Goal: Check status: Check status

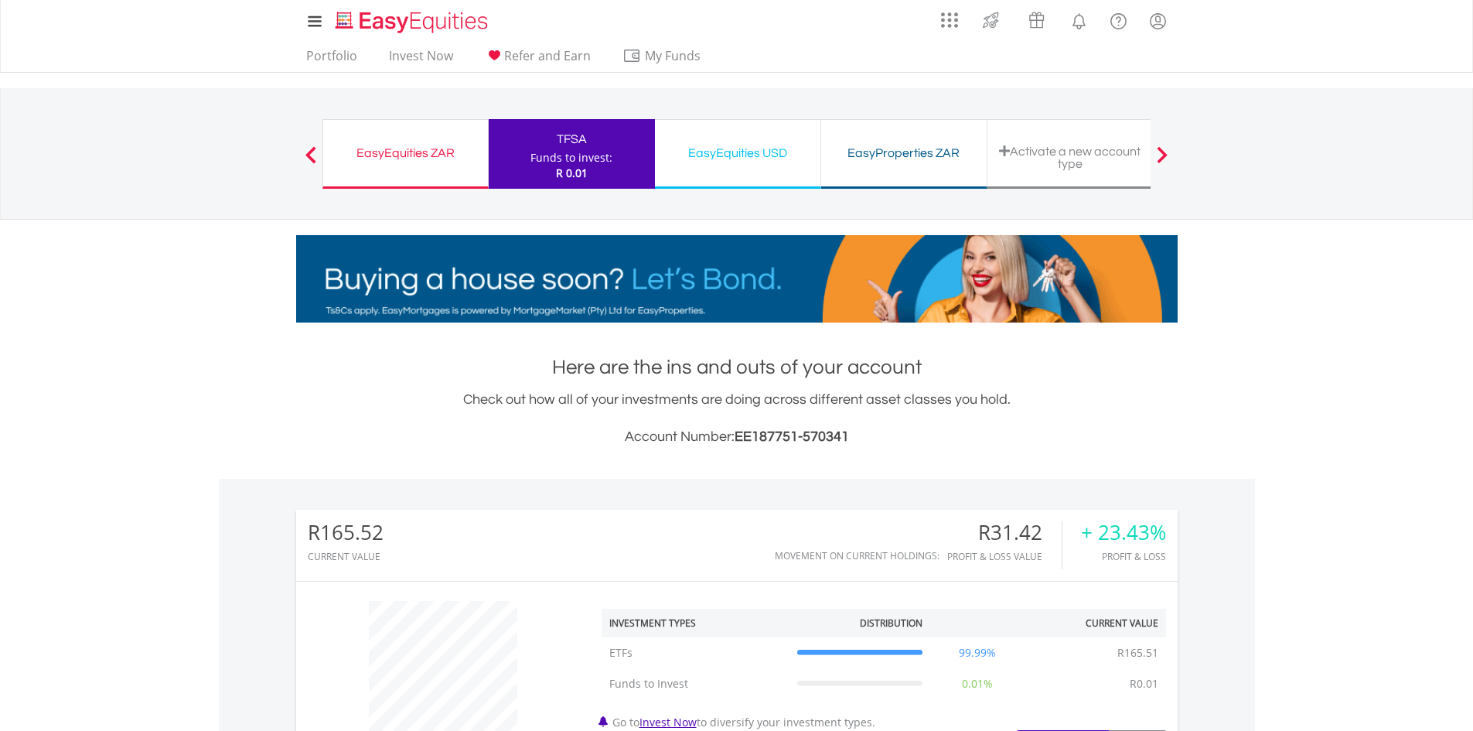
scroll to position [148, 294]
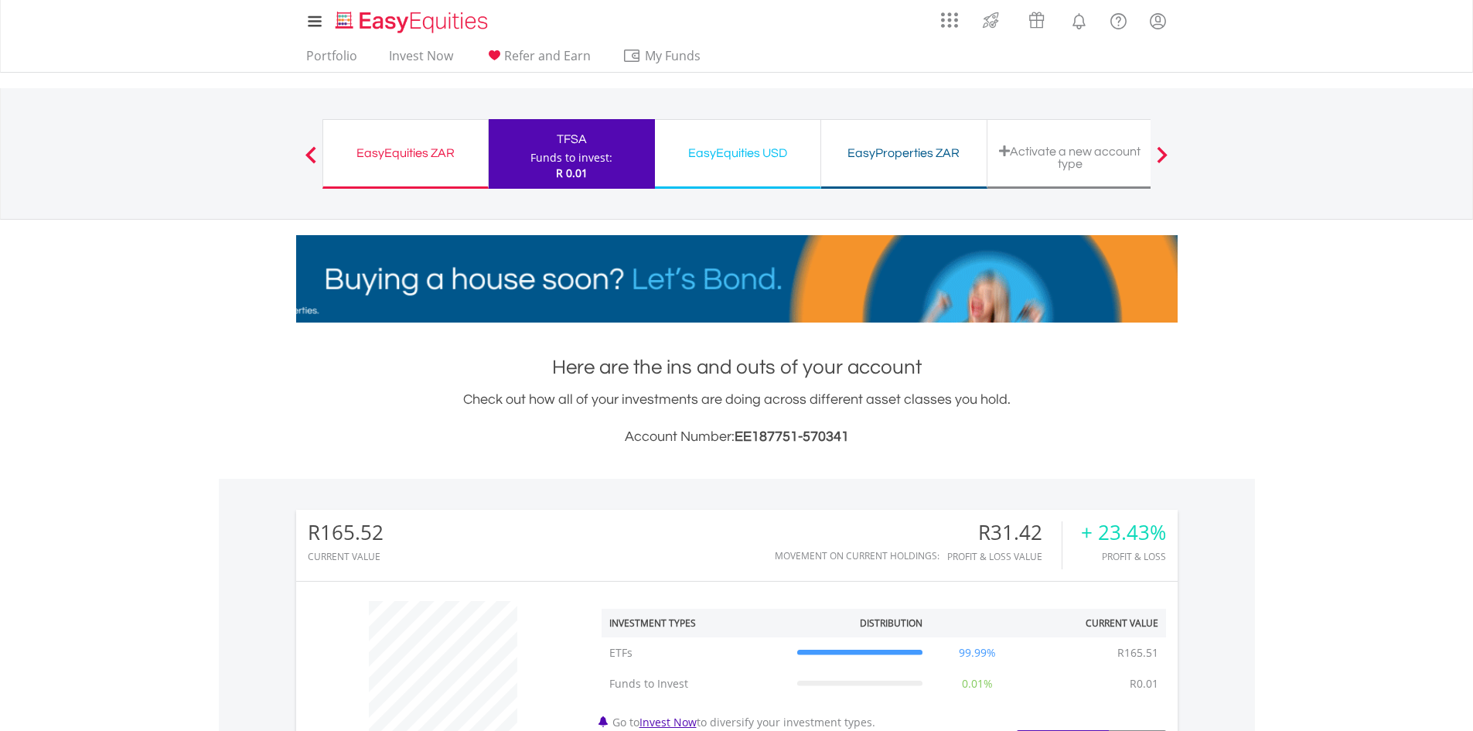
click at [397, 165] on div "EasyEquities ZAR Funds to invest: R 0.01" at bounding box center [405, 154] width 166 height 70
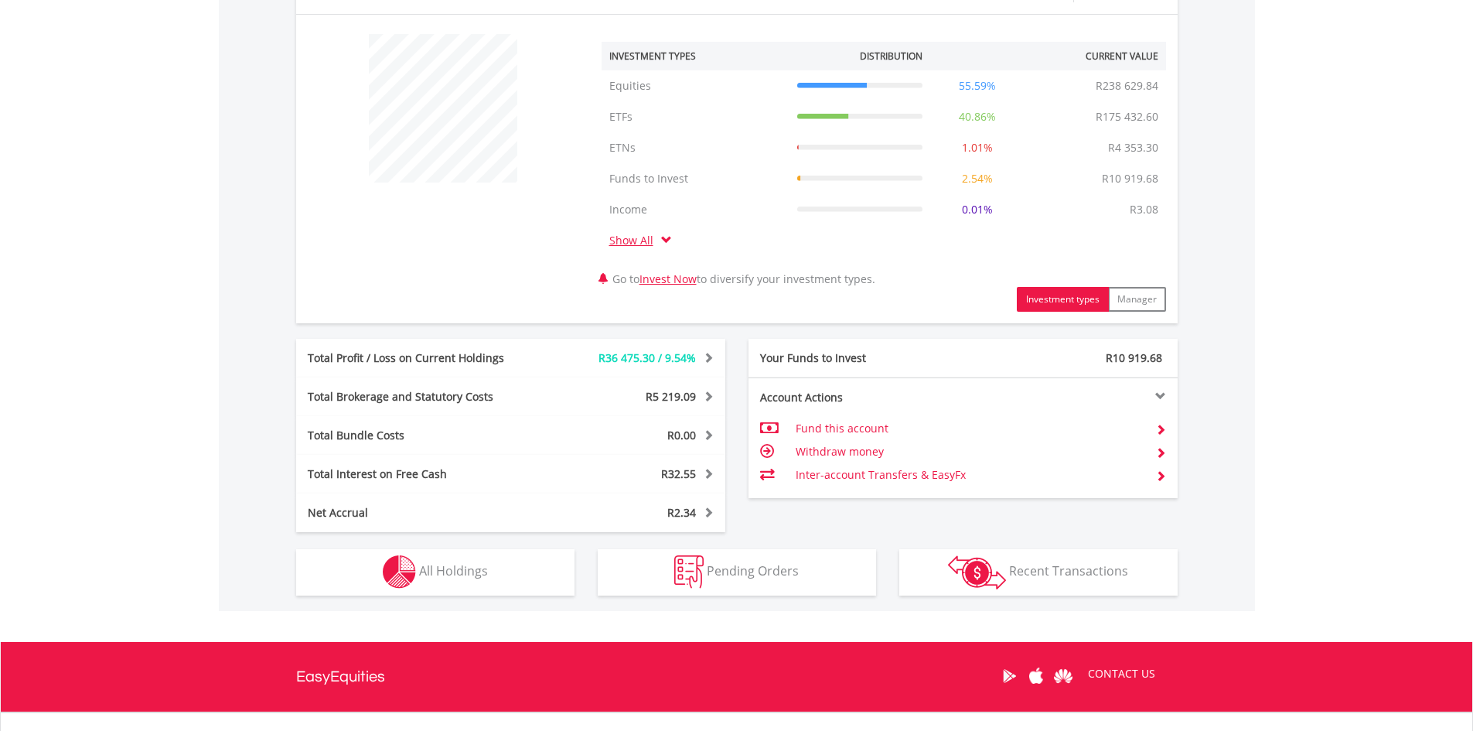
scroll to position [701, 0]
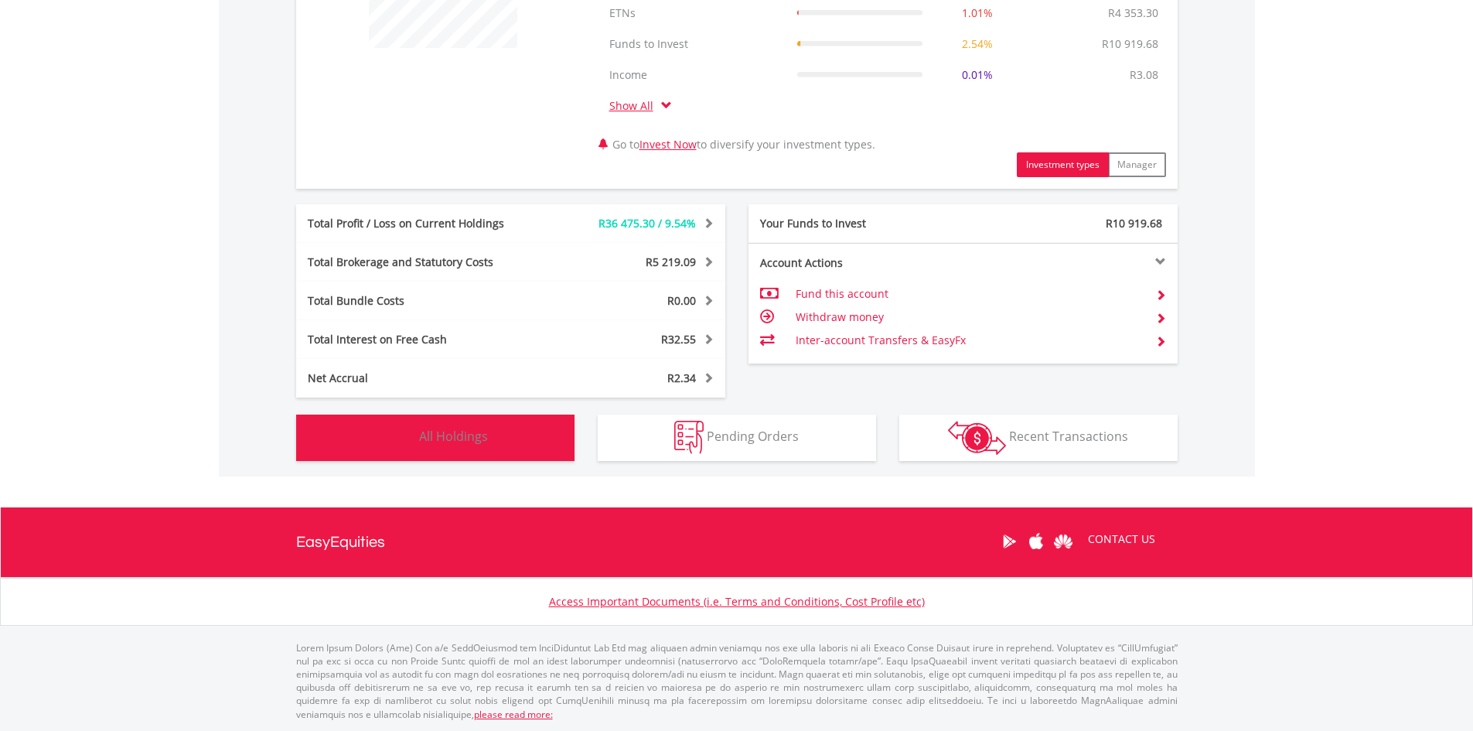
click at [496, 432] on button "Holdings All Holdings" at bounding box center [435, 437] width 278 height 46
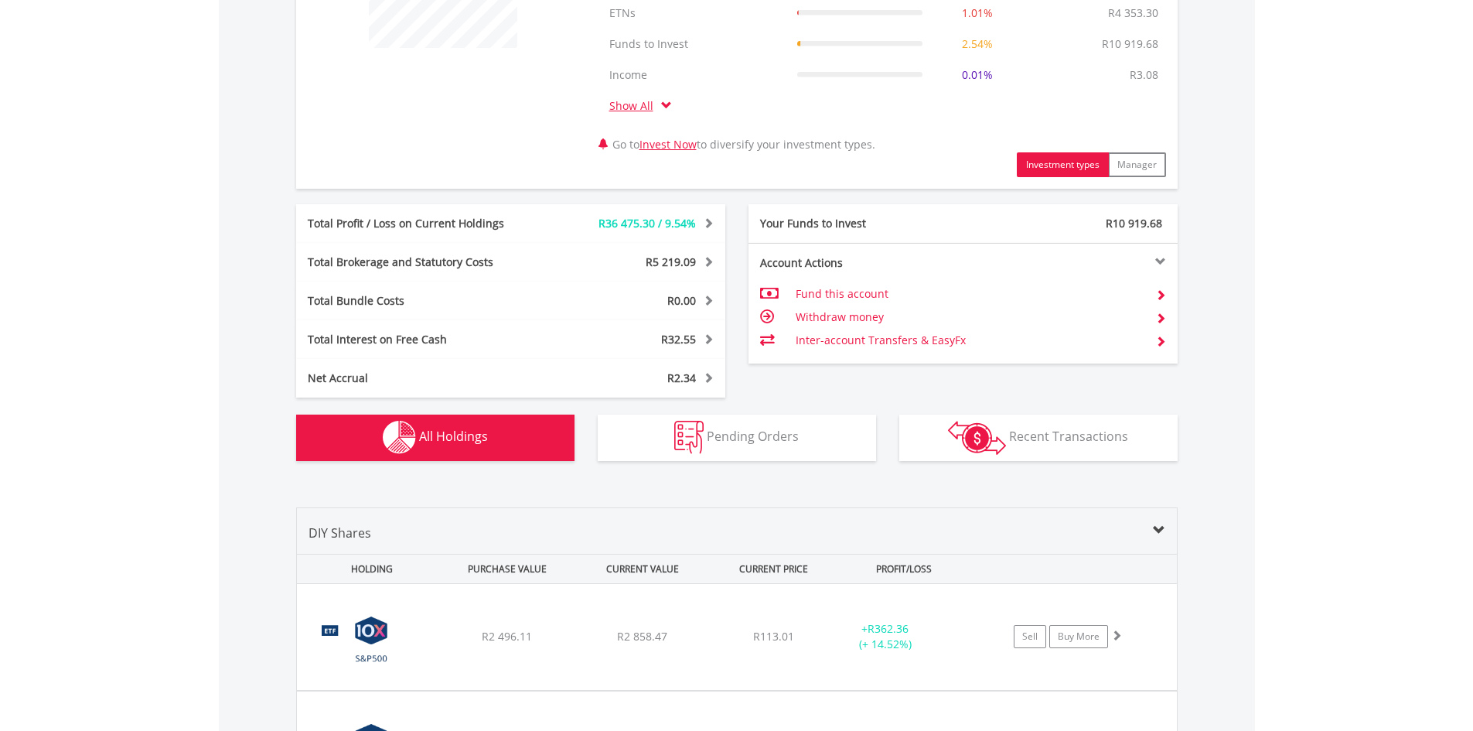
scroll to position [1209, 0]
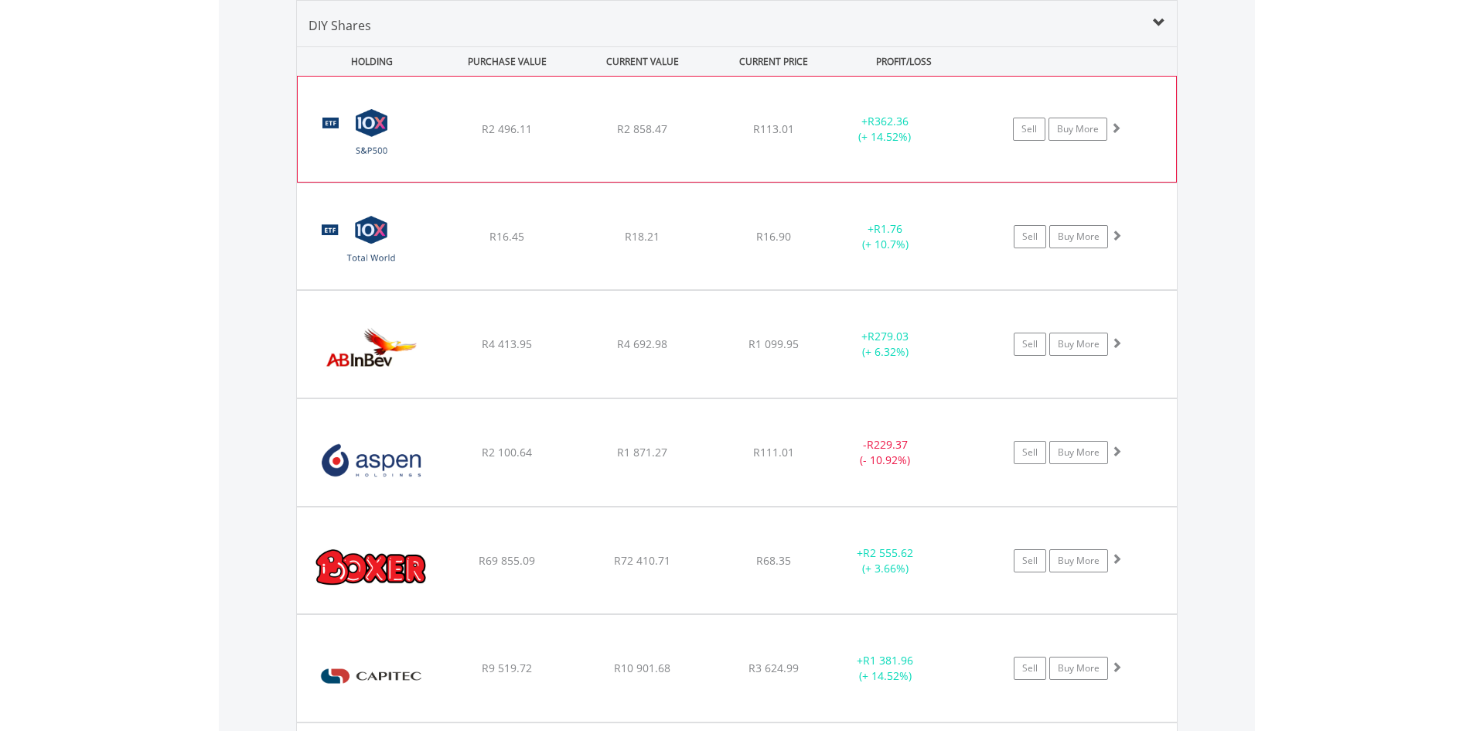
click at [752, 152] on div "﻿ 10X S&P 500 Exchange Traded Fund R2 496.11 R2 858.47 R113.01 + R362.36 (+ 14.…" at bounding box center [737, 129] width 878 height 105
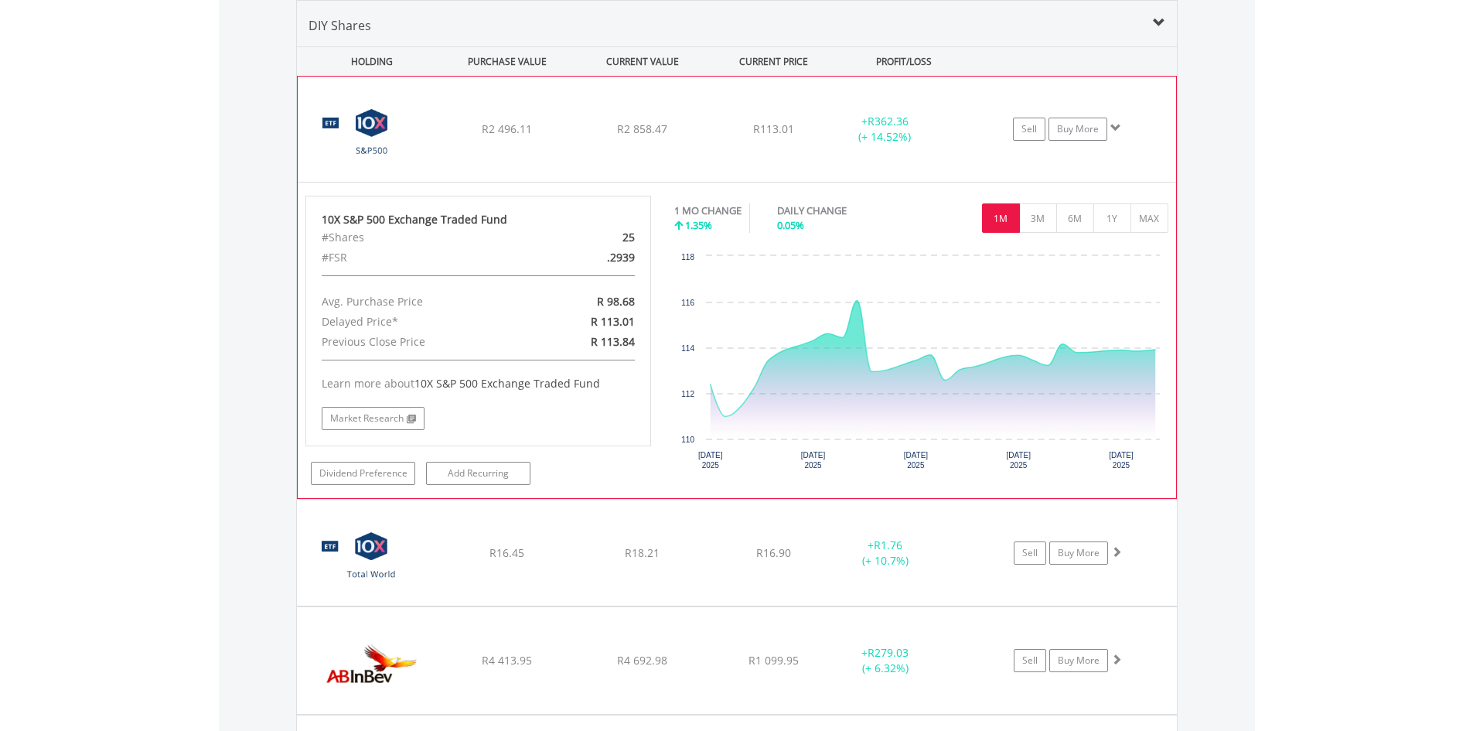
click at [752, 152] on div "﻿ 10X S&P 500 Exchange Traded Fund R2 496.11 R2 858.47 R113.01 + R362.36 (+ 14.…" at bounding box center [737, 129] width 878 height 105
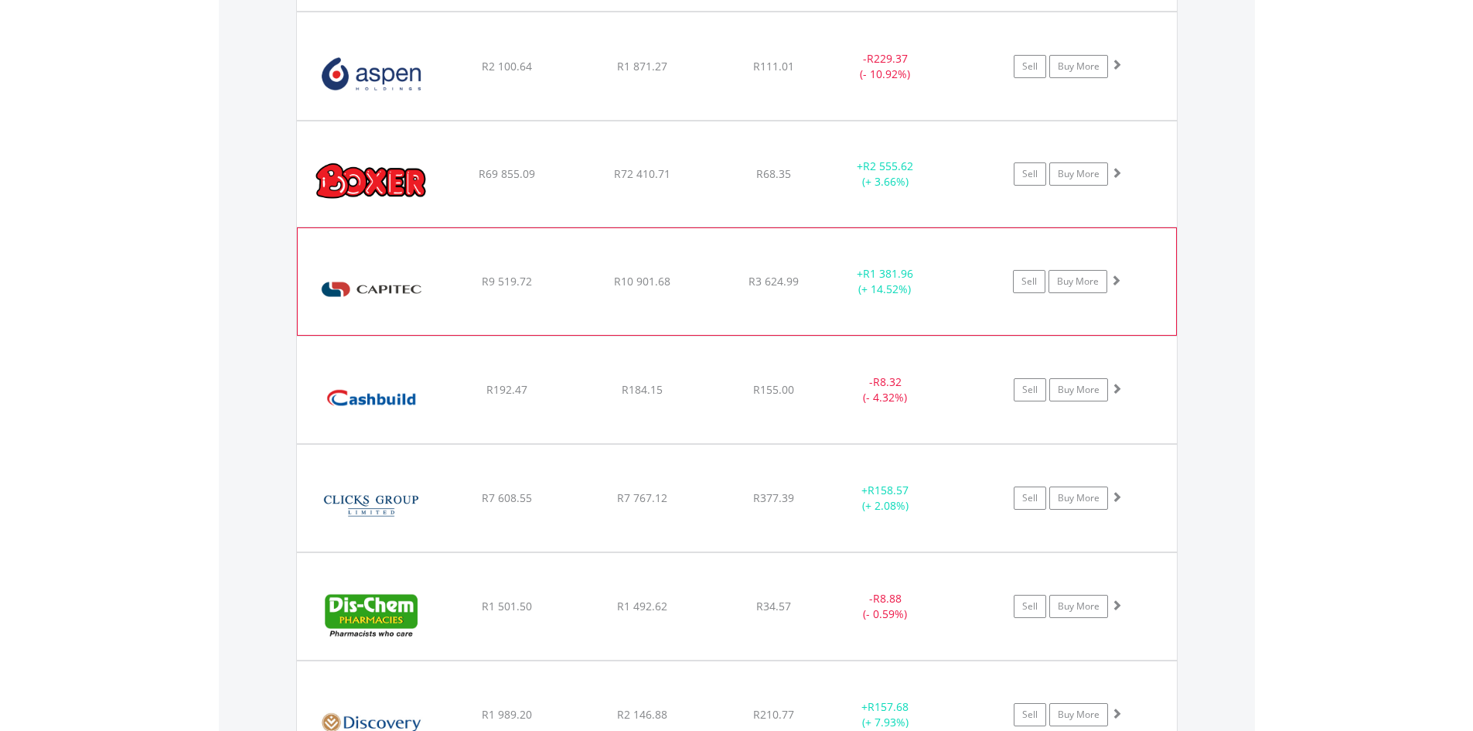
scroll to position [1596, 0]
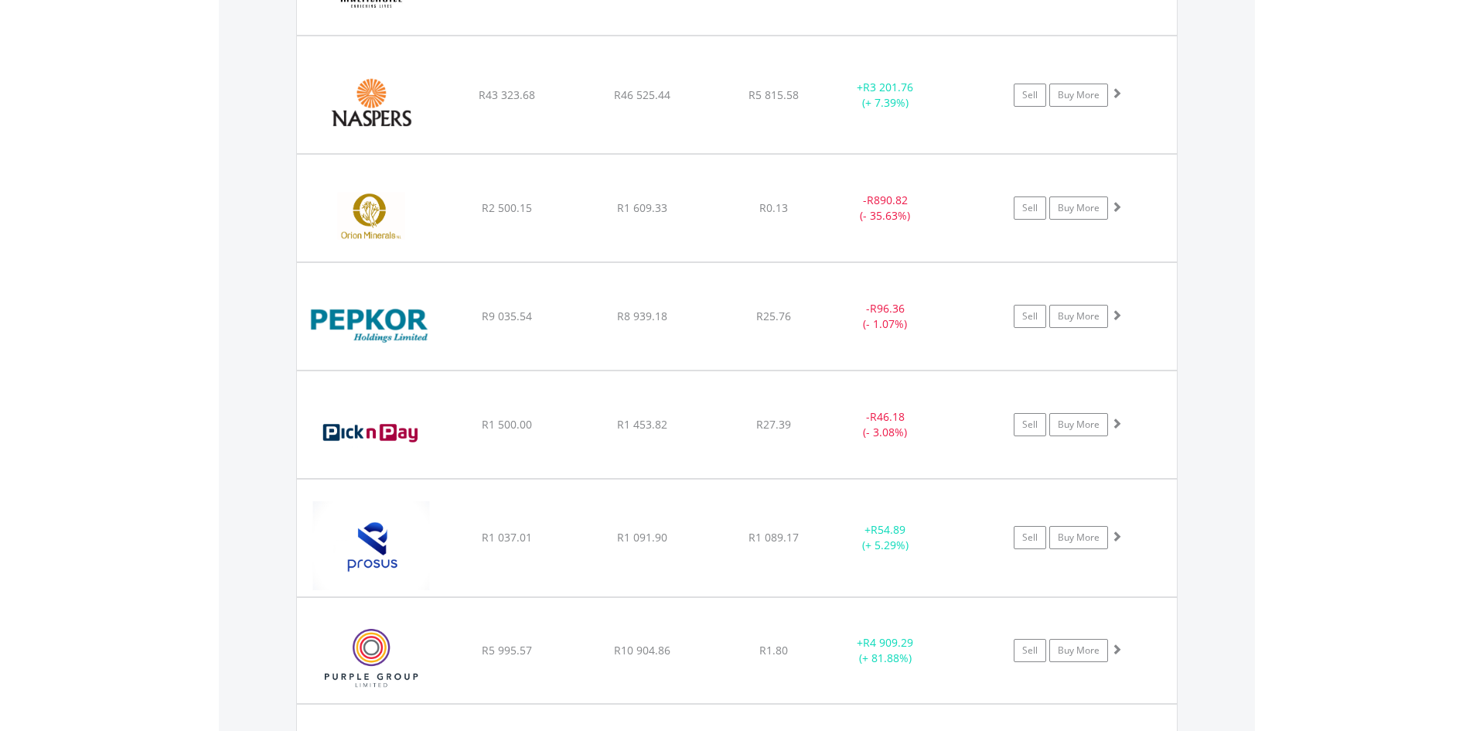
scroll to position [3530, 0]
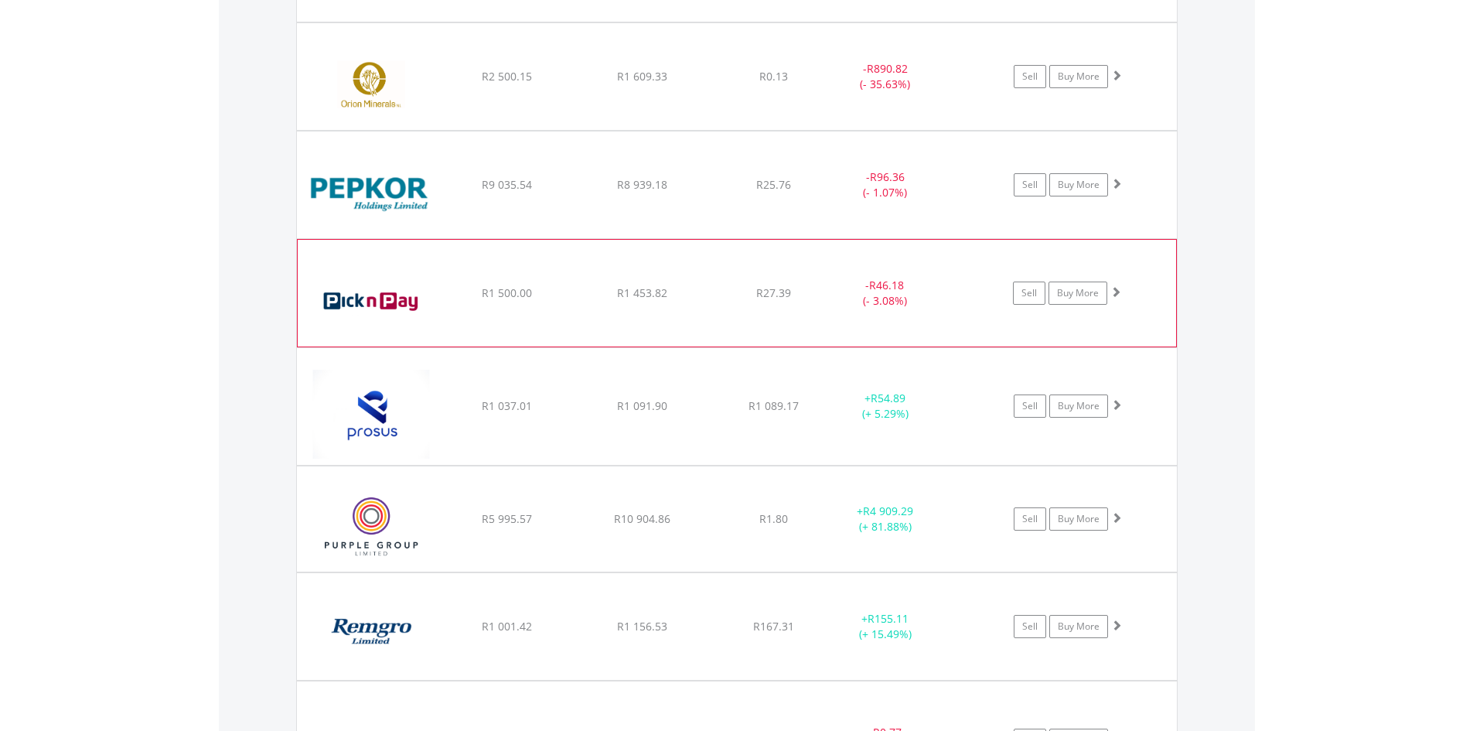
scroll to position [3684, 0]
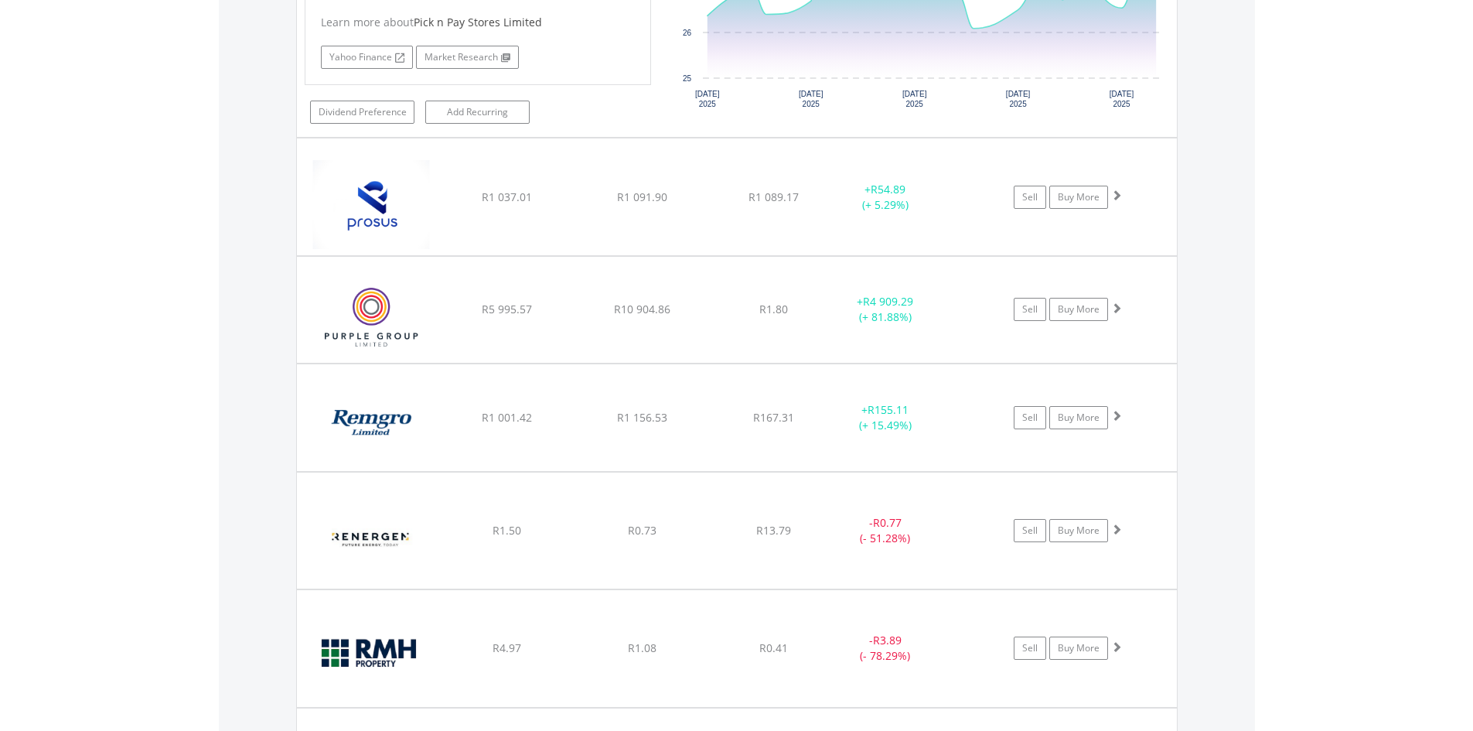
scroll to position [4612, 0]
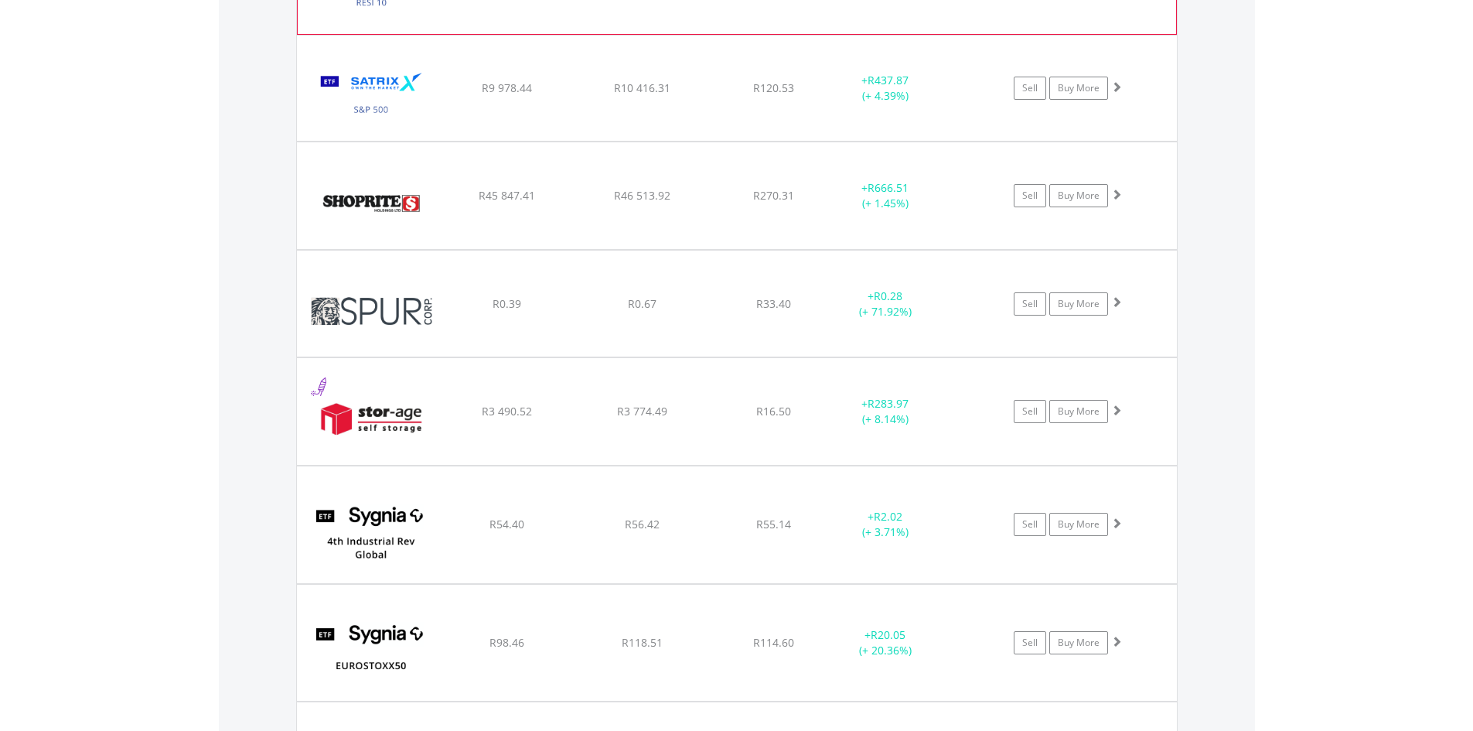
scroll to position [6469, 0]
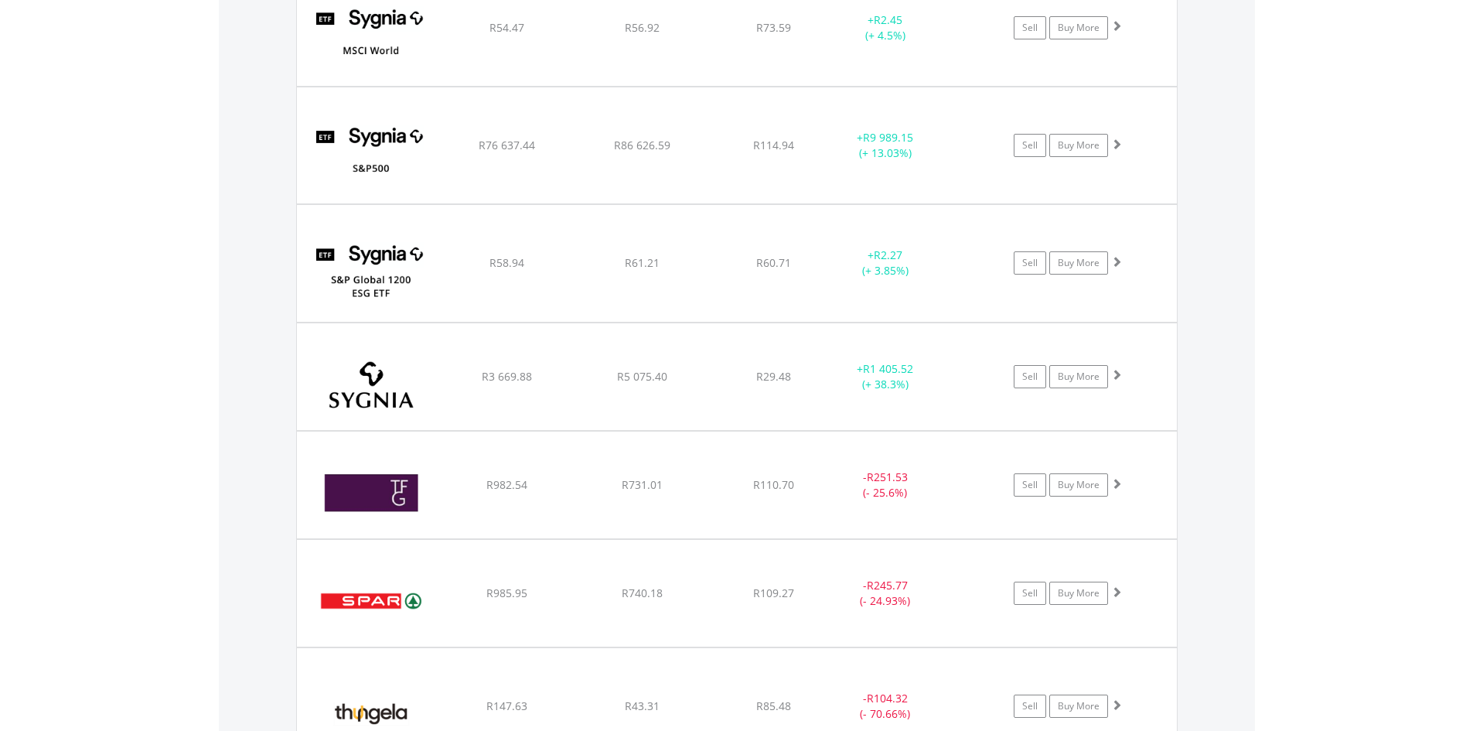
scroll to position [8095, 0]
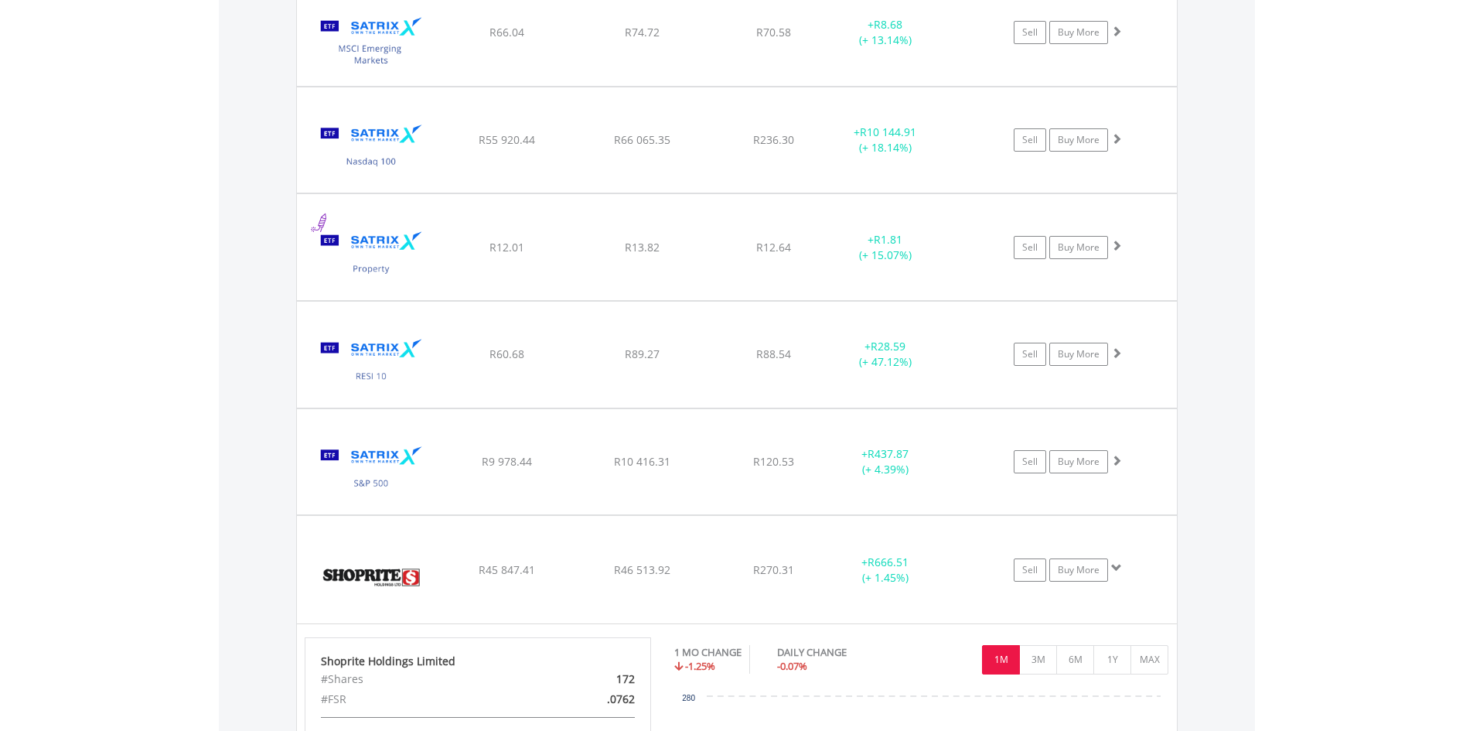
scroll to position [6008, 0]
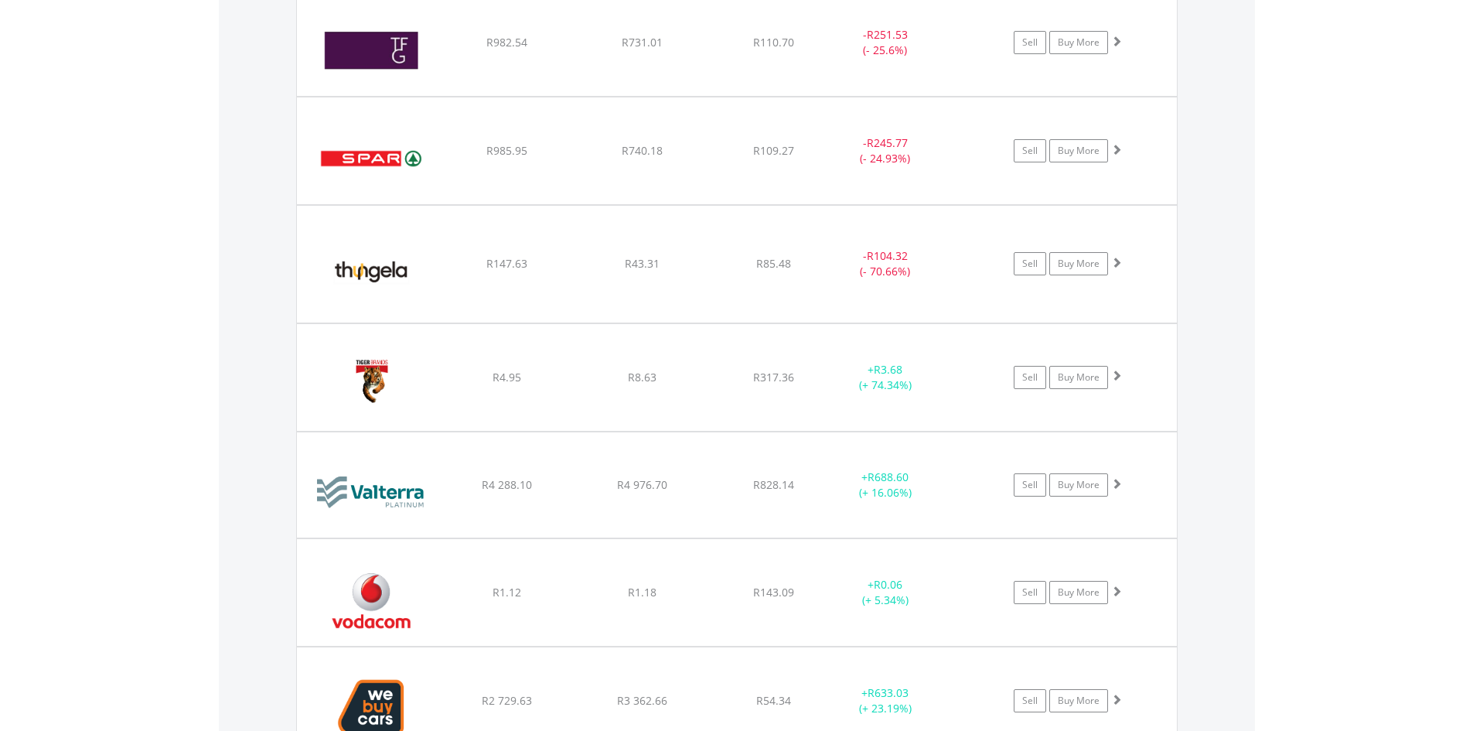
scroll to position [9479, 0]
